Goal: Information Seeking & Learning: Learn about a topic

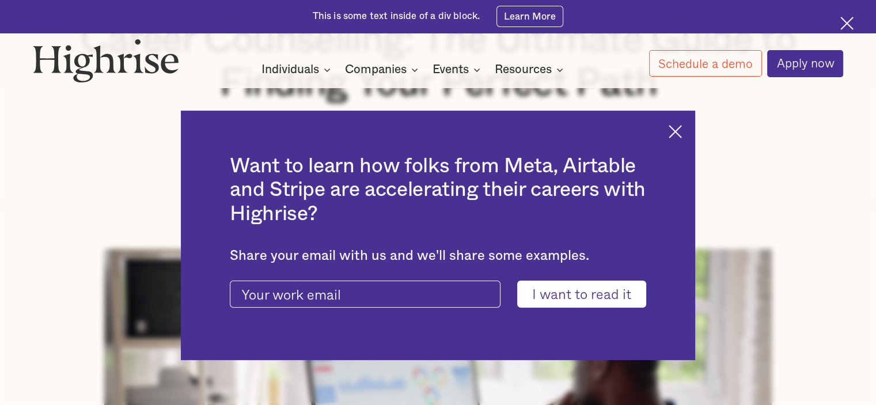
scroll to position [173, 0]
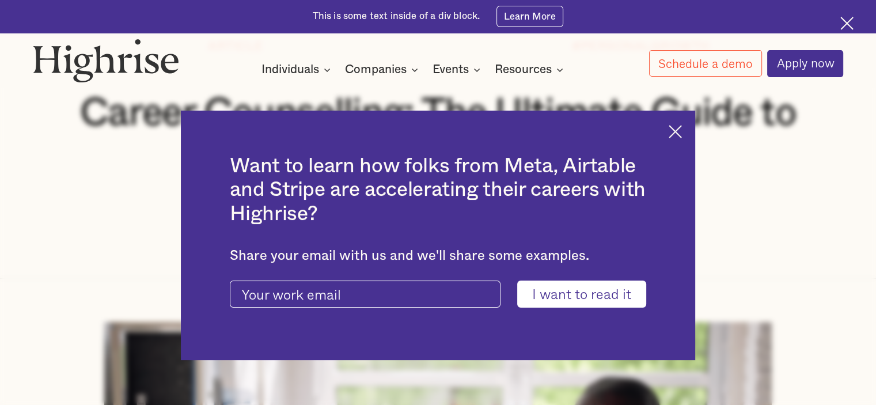
click at [681, 131] on img at bounding box center [674, 131] width 13 height 13
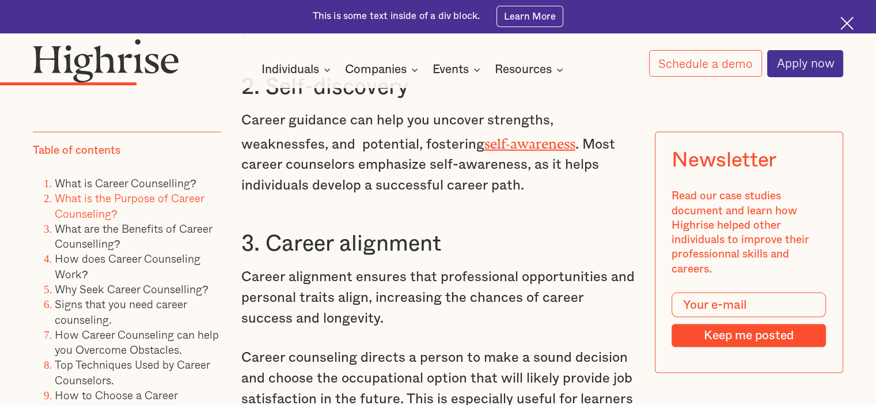
scroll to position [2360, 0]
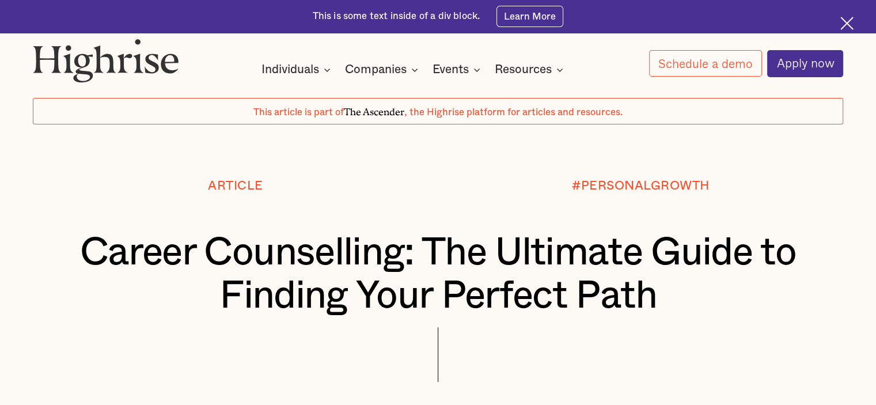
scroll to position [0, 0]
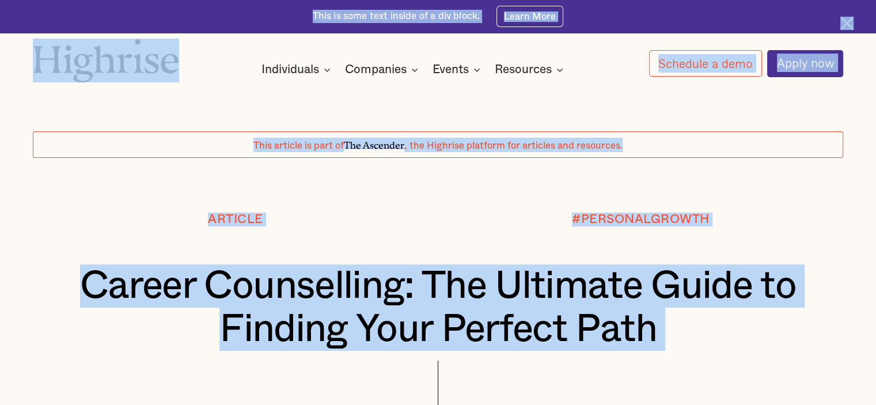
copy body "Join us on [DATE] as we explore effective strategies to optimize 1:1s. Learn Mo…"
click at [303, 192] on div at bounding box center [438, 185] width 876 height 55
click at [357, 299] on h1 "Career Counselling: The Ultimate Guide to Finding Your Perfect Path" at bounding box center [438, 307] width 743 height 86
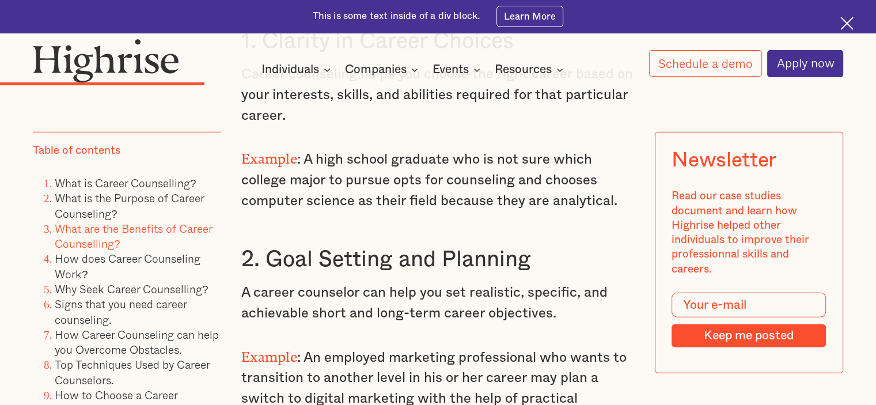
scroll to position [3117, 0]
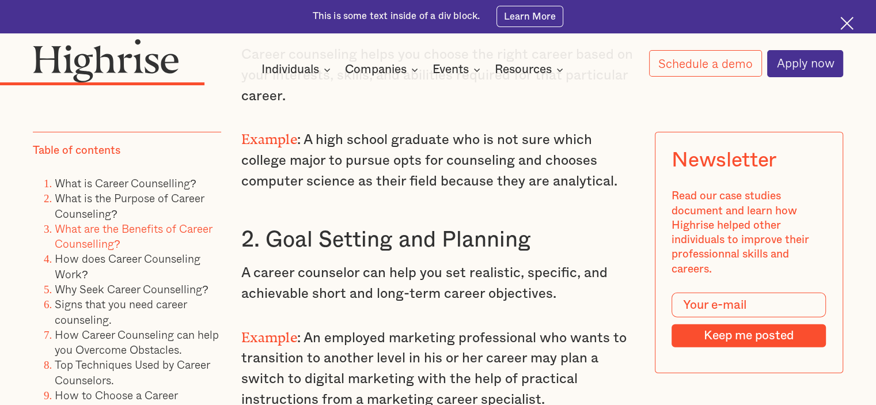
drag, startPoint x: 564, startPoint y: 171, endPoint x: 554, endPoint y: 170, distance: 9.8
click at [554, 170] on p "Example : A high school graduate who is not sure which college major to pursue …" at bounding box center [437, 158] width 393 height 66
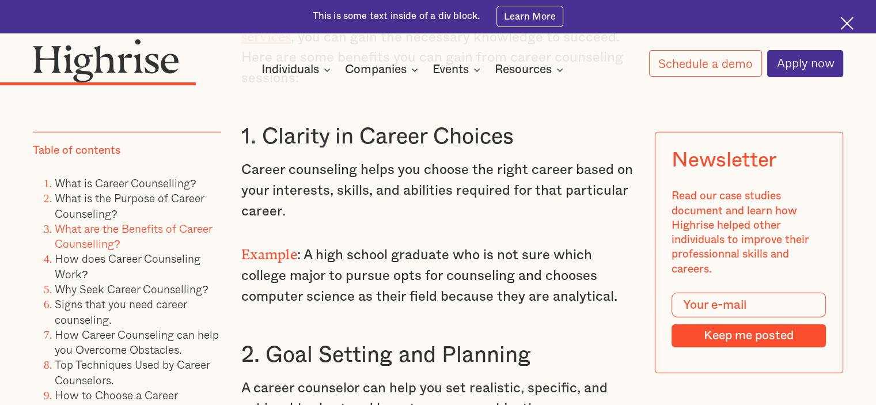
scroll to position [3059, 0]
